Goal: Navigation & Orientation: Find specific page/section

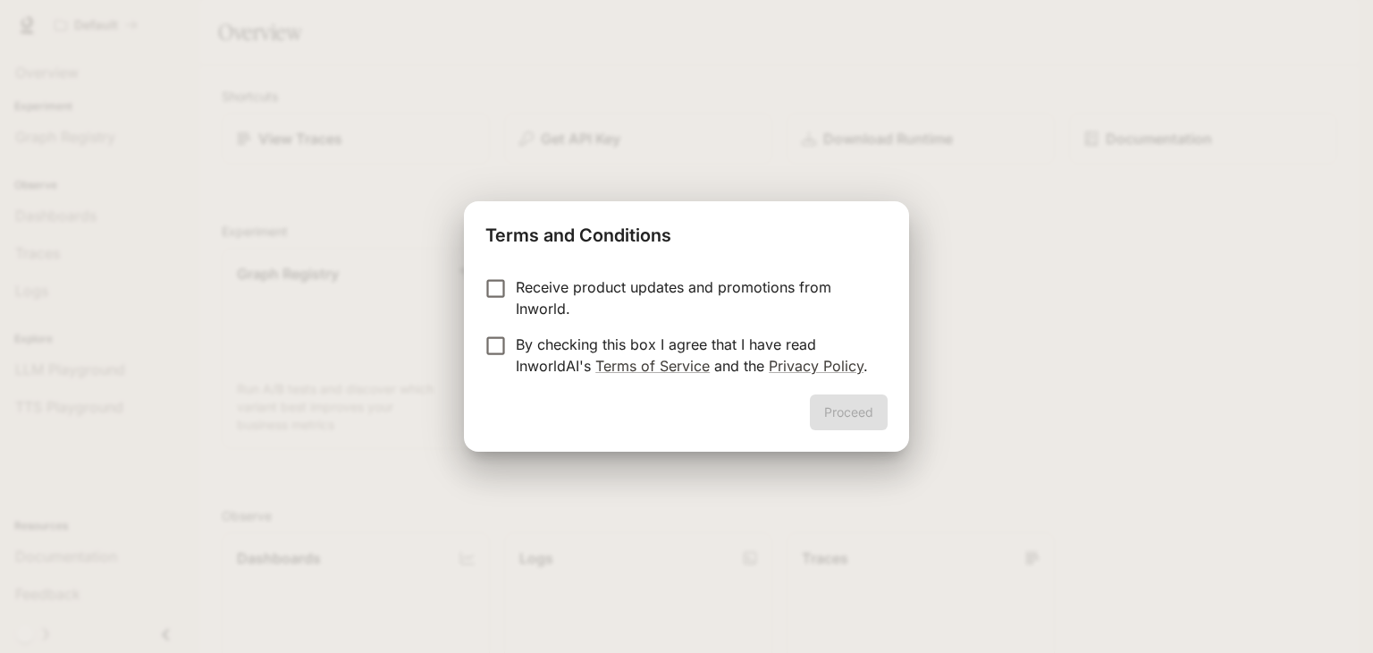
click at [526, 358] on p "By checking this box I agree that I have read InworldAI's Terms of Service and …" at bounding box center [695, 354] width 358 height 43
click at [822, 409] on button "Proceed" at bounding box center [849, 412] width 78 height 36
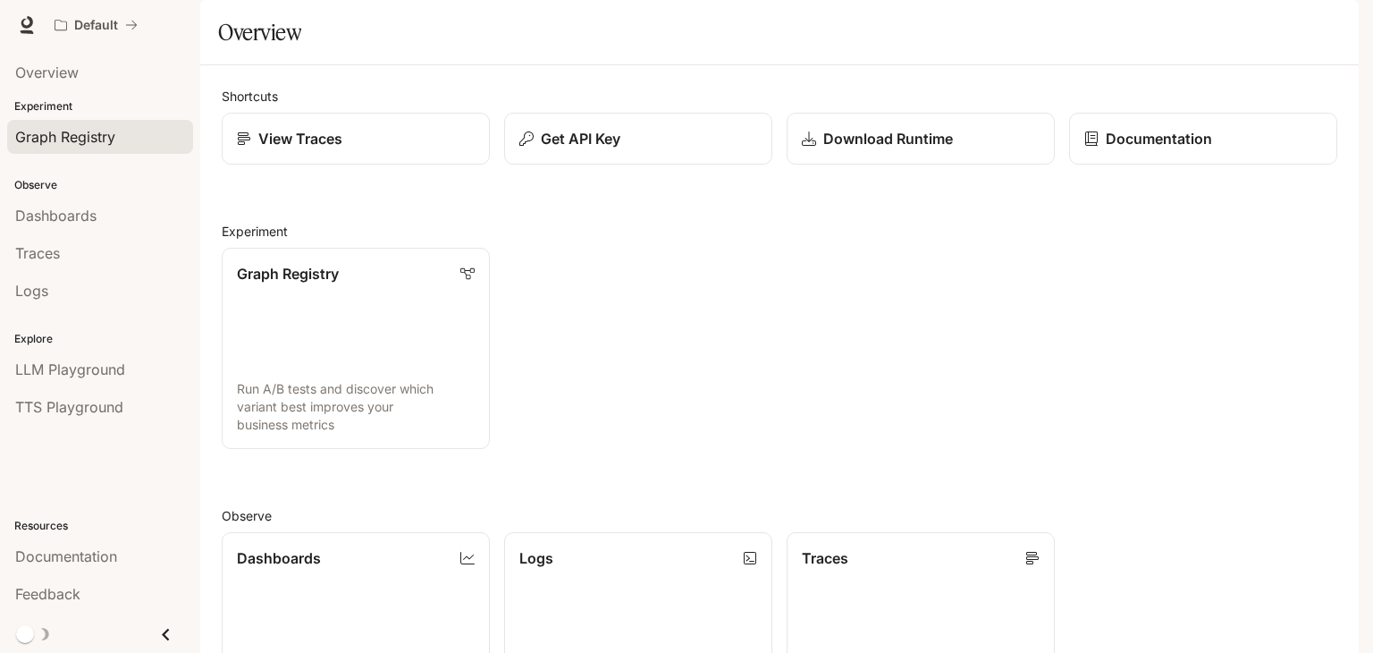
click at [97, 131] on span "Graph Registry" at bounding box center [65, 136] width 100 height 21
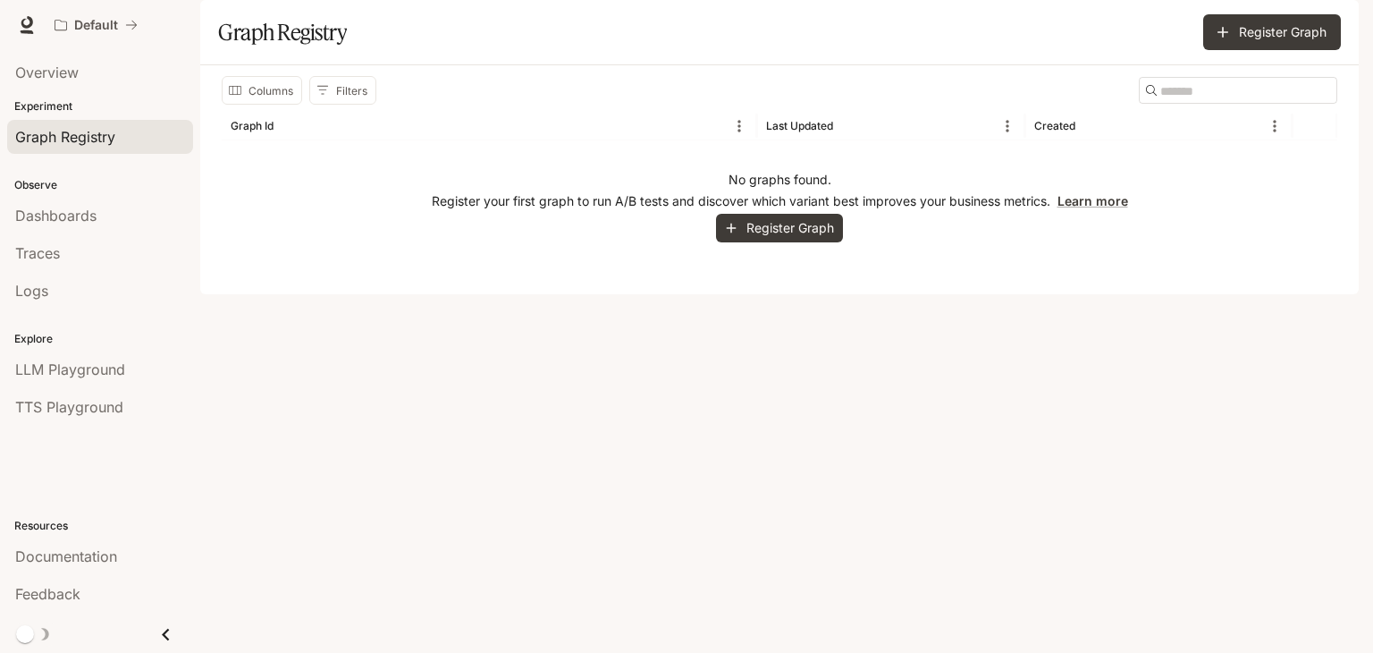
click at [99, 97] on div "Experiment Graph Registry" at bounding box center [100, 127] width 200 height 64
click at [119, 65] on div "Overview" at bounding box center [100, 72] width 170 height 21
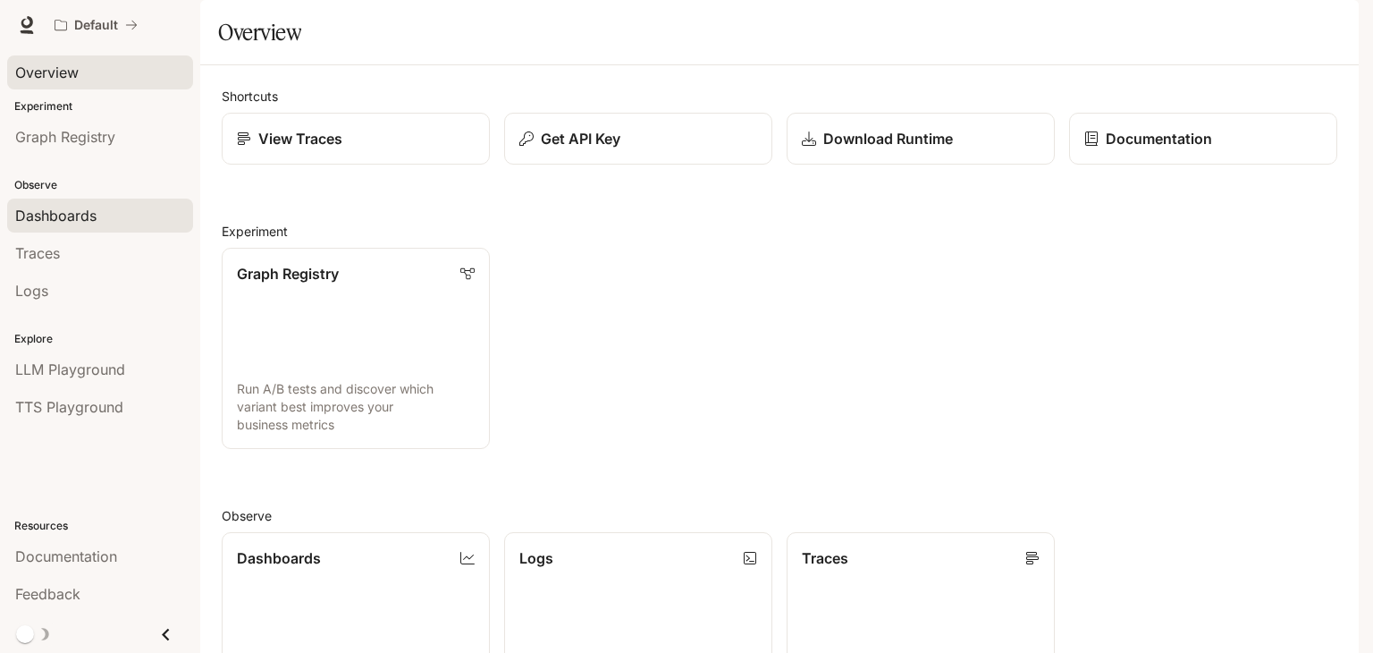
click at [89, 215] on span "Dashboards" at bounding box center [55, 215] width 81 height 21
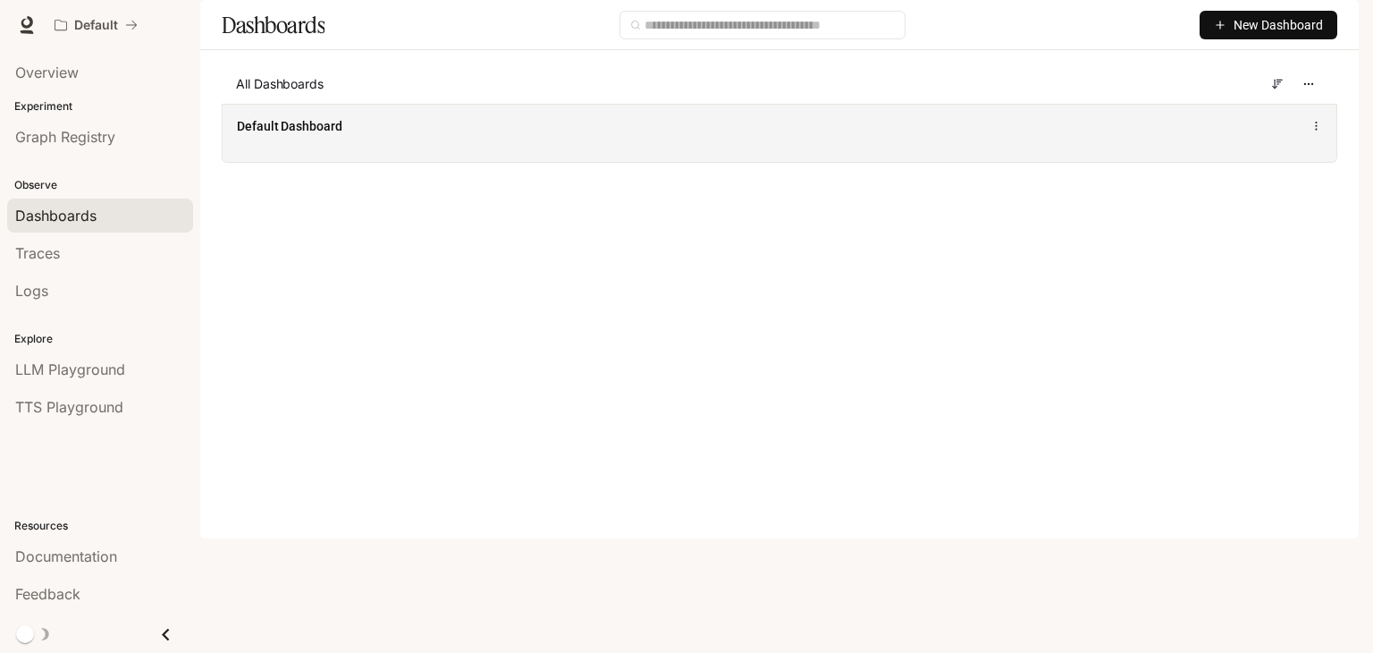
click at [350, 135] on div "Default Dashboard" at bounding box center [550, 126] width 627 height 18
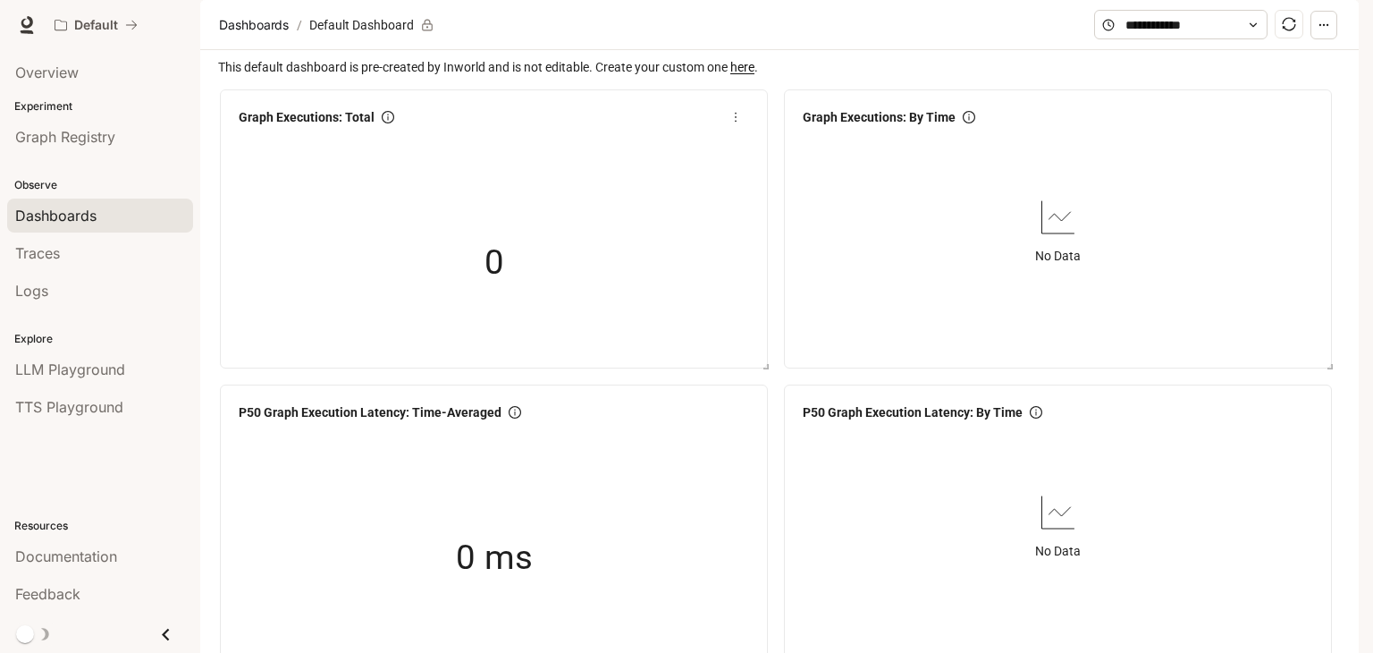
scroll to position [175, 0]
